Goal: Task Accomplishment & Management: Use online tool/utility

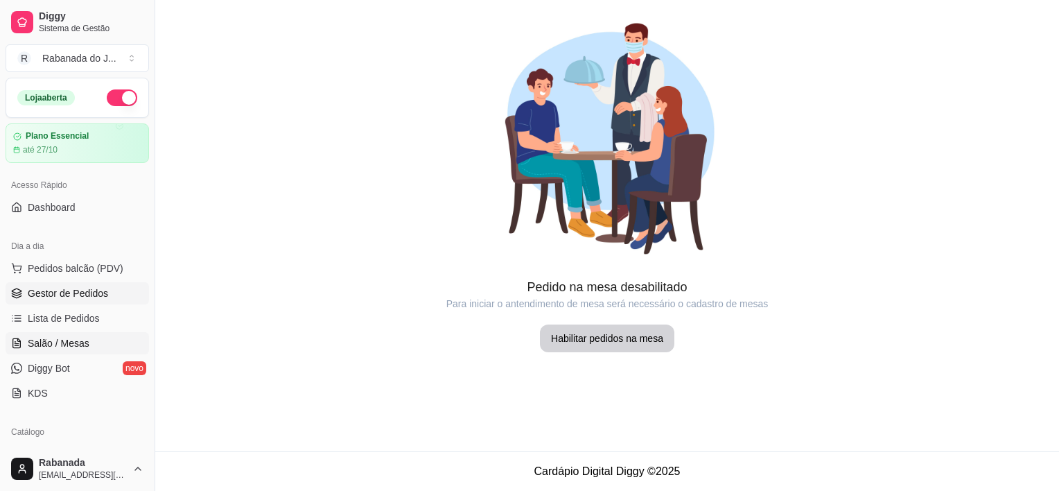
click at [69, 293] on span "Gestor de Pedidos" at bounding box center [68, 293] width 80 height 14
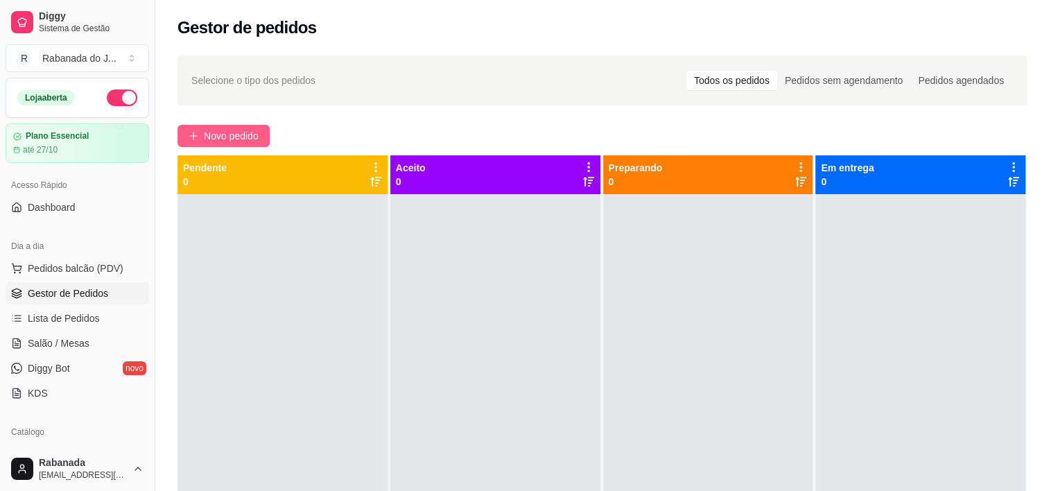
click at [189, 141] on button "Novo pedido" at bounding box center [223, 136] width 92 height 22
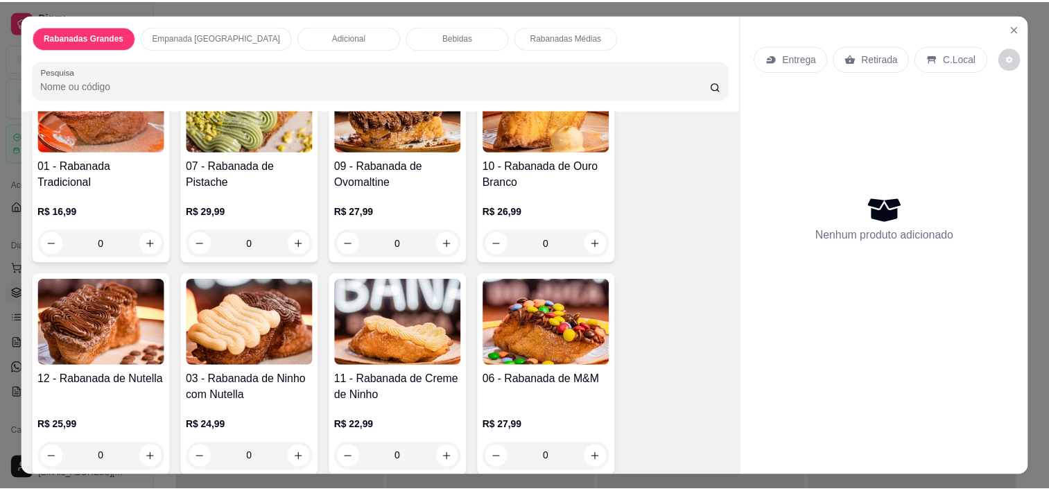
scroll to position [69, 0]
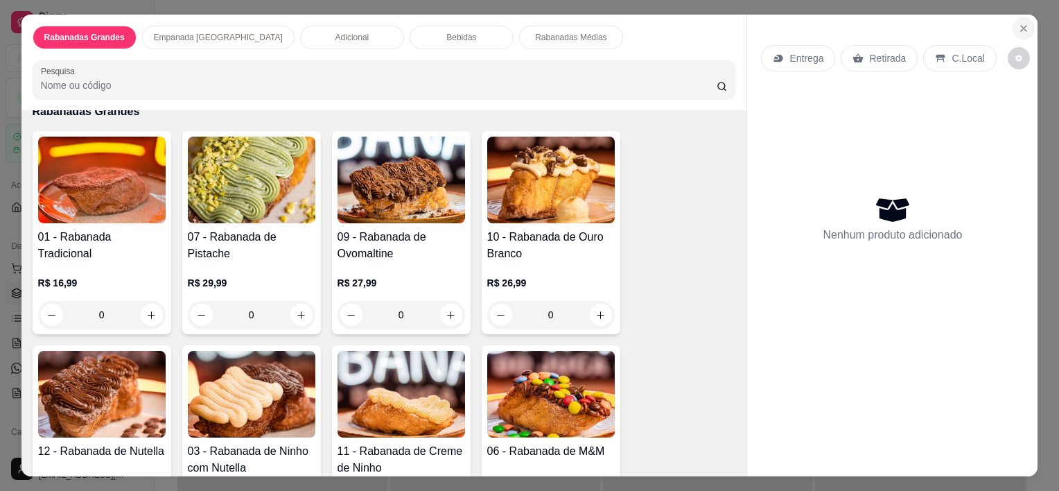
click at [1018, 26] on icon "Close" at bounding box center [1023, 28] width 11 height 11
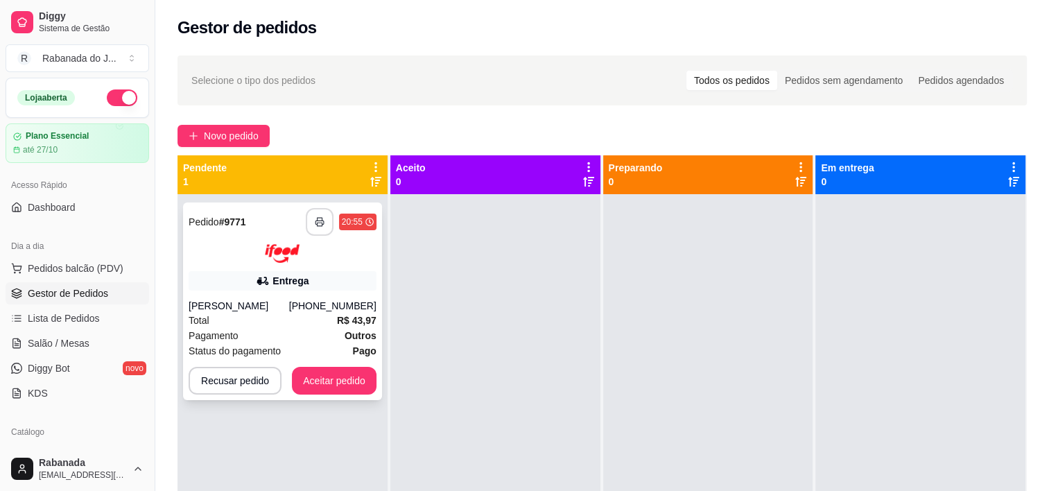
click at [316, 227] on button "button" at bounding box center [320, 222] width 28 height 28
click at [320, 223] on rect "button" at bounding box center [319, 223] width 5 height 3
